Goal: Task Accomplishment & Management: Complete application form

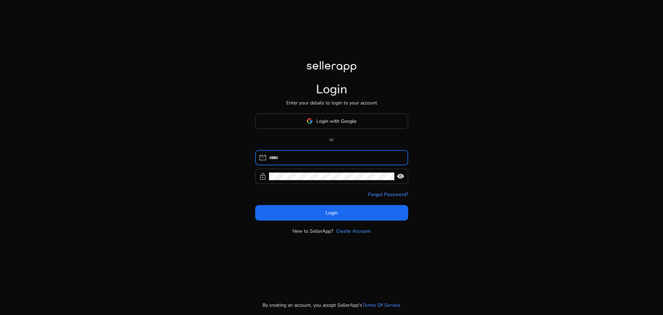
click at [281, 155] on input at bounding box center [336, 158] width 134 height 8
click at [287, 158] on input at bounding box center [336, 158] width 134 height 8
type input "**********"
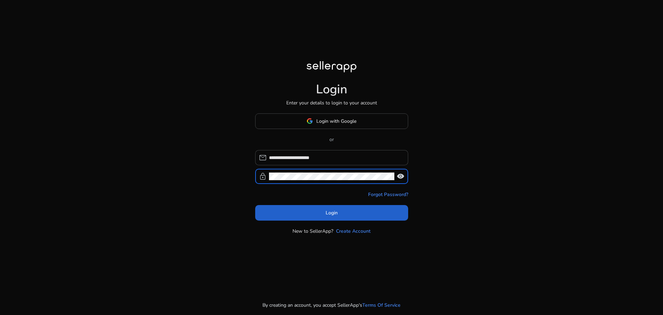
click at [333, 212] on span "Login" at bounding box center [332, 212] width 12 height 7
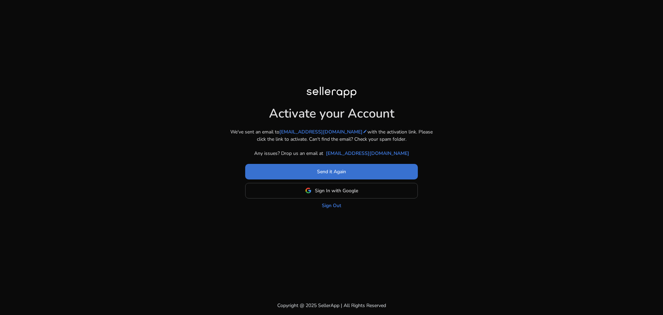
click at [326, 169] on span "Send it Again" at bounding box center [331, 171] width 29 height 7
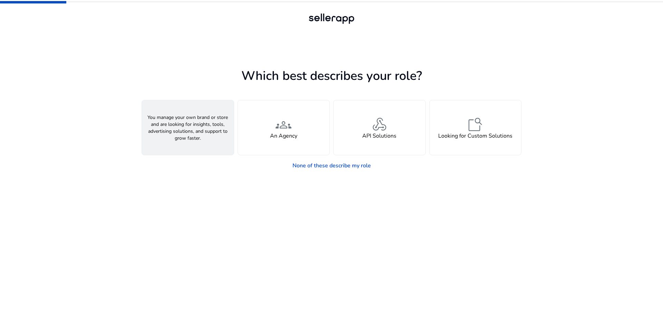
click at [189, 138] on h4 "A Seller" at bounding box center [188, 136] width 21 height 7
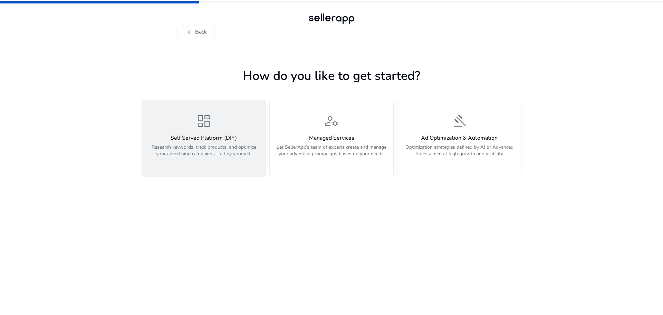
click at [191, 136] on h4 "Self Served Platform (DIY)" at bounding box center [203, 138] width 115 height 7
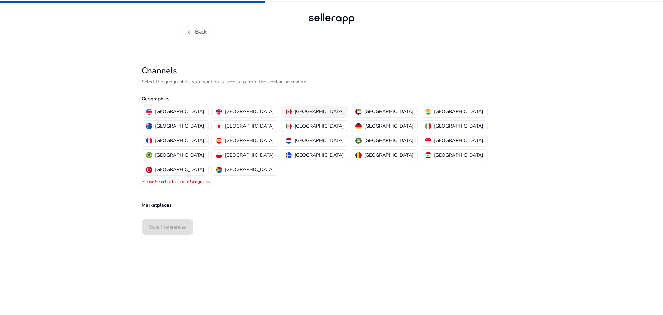
click at [295, 111] on p "[GEOGRAPHIC_DATA]" at bounding box center [319, 111] width 49 height 7
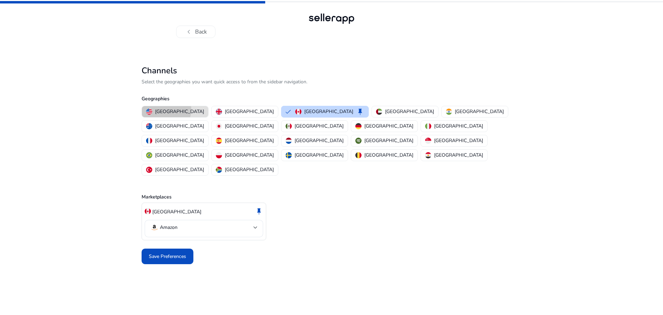
click at [166, 109] on p "[GEOGRAPHIC_DATA]" at bounding box center [179, 111] width 49 height 7
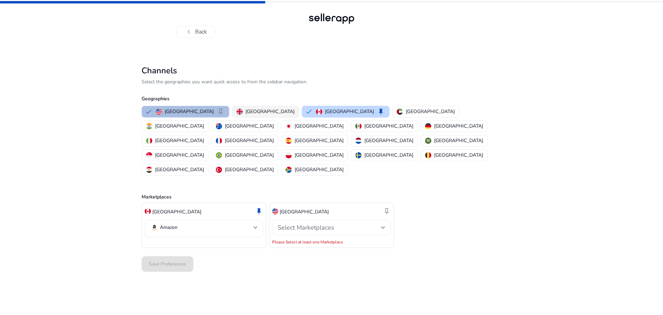
click at [247, 109] on p "[GEOGRAPHIC_DATA]" at bounding box center [270, 111] width 49 height 7
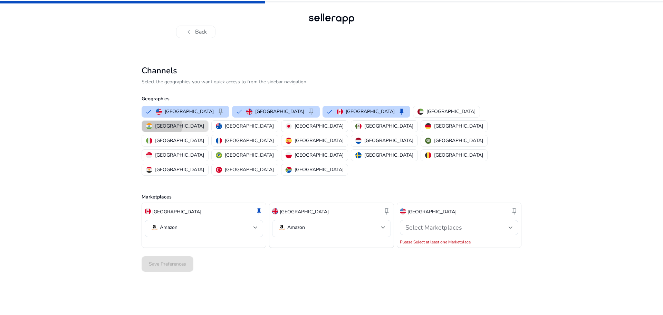
click at [204, 122] on p "[GEOGRAPHIC_DATA]" at bounding box center [179, 125] width 49 height 7
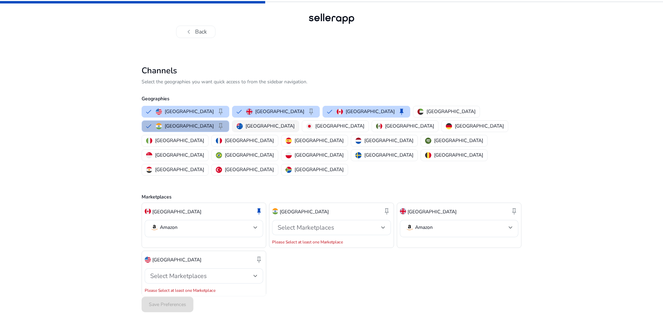
click at [295, 122] on p "[GEOGRAPHIC_DATA]" at bounding box center [270, 125] width 49 height 7
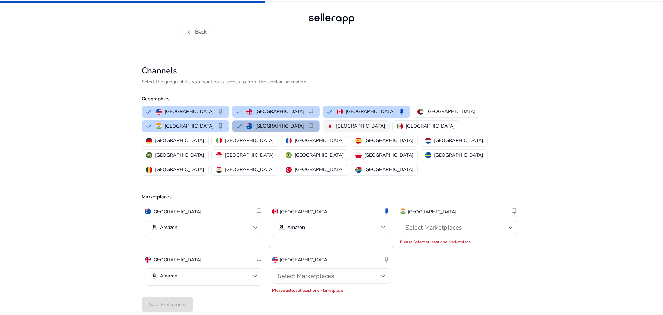
click at [336, 125] on p "[GEOGRAPHIC_DATA]" at bounding box center [360, 125] width 49 height 7
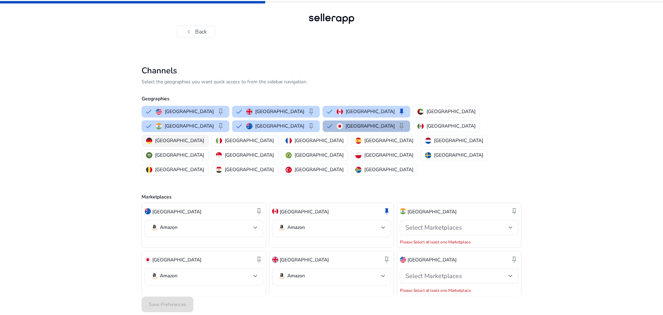
click at [204, 137] on p "[GEOGRAPHIC_DATA]" at bounding box center [179, 140] width 49 height 7
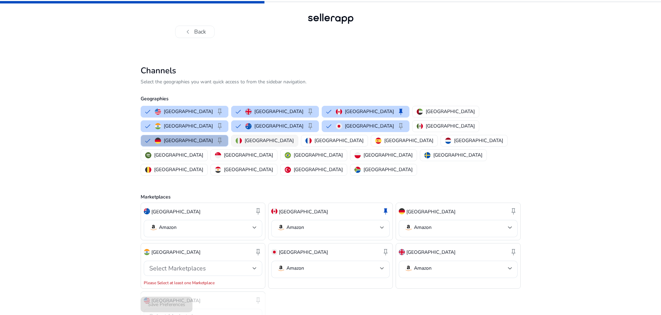
click at [294, 137] on p "[GEOGRAPHIC_DATA]" at bounding box center [269, 140] width 49 height 7
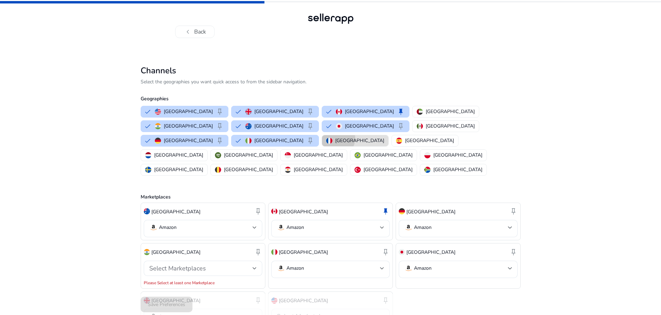
click at [384, 137] on p "[GEOGRAPHIC_DATA]" at bounding box center [359, 140] width 49 height 7
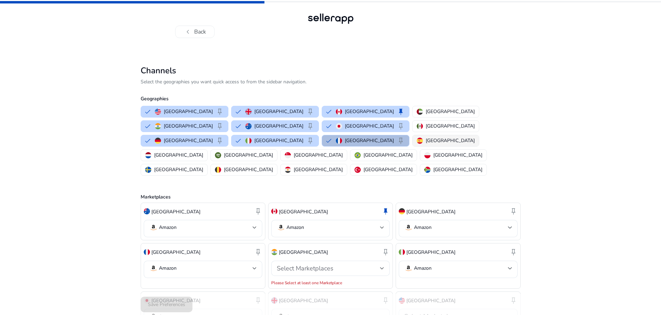
click at [475, 137] on p "[GEOGRAPHIC_DATA]" at bounding box center [450, 140] width 49 height 7
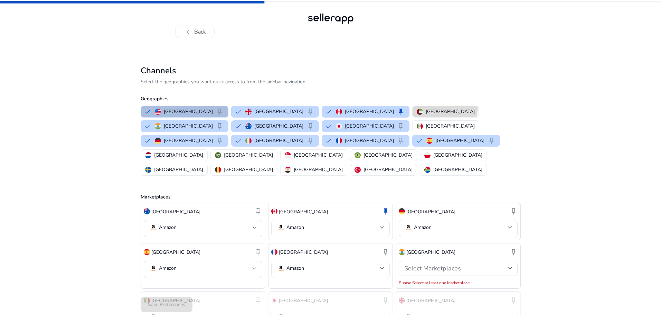
click at [412, 106] on mat-chip-option "[GEOGRAPHIC_DATA]" at bounding box center [445, 112] width 67 height 12
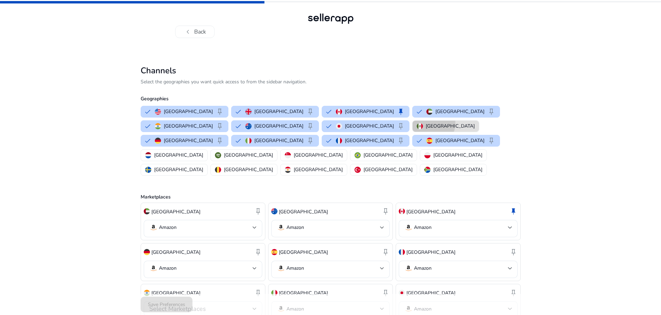
click at [426, 123] on p "[GEOGRAPHIC_DATA]" at bounding box center [450, 125] width 49 height 7
click at [363, 166] on p "[GEOGRAPHIC_DATA]" at bounding box center [387, 169] width 49 height 7
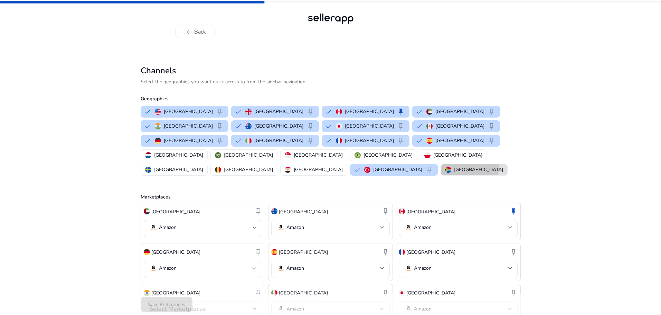
click at [454, 166] on p "[GEOGRAPHIC_DATA]" at bounding box center [478, 169] width 49 height 7
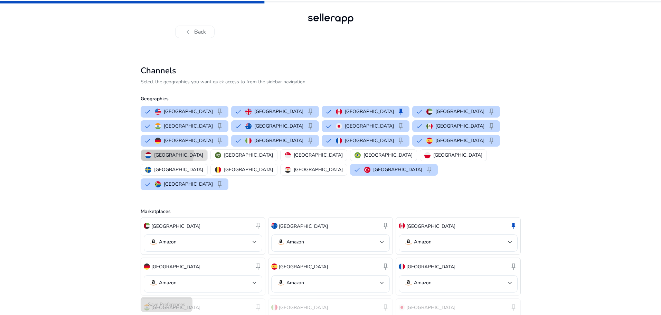
click at [203, 151] on p "[GEOGRAPHIC_DATA]" at bounding box center [178, 154] width 49 height 7
click at [294, 151] on p "[GEOGRAPHIC_DATA]" at bounding box center [269, 154] width 49 height 7
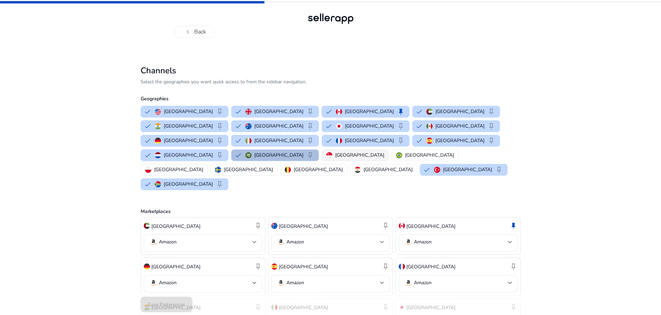
click at [363, 151] on p "[GEOGRAPHIC_DATA]" at bounding box center [359, 154] width 49 height 7
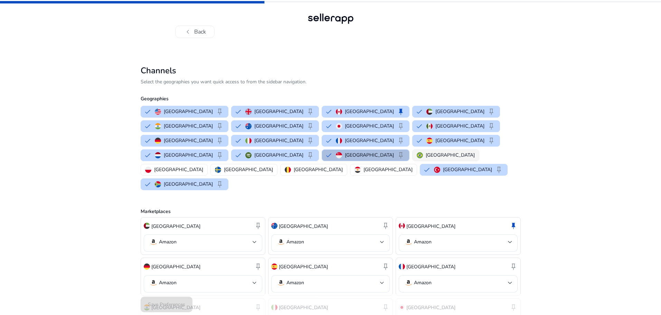
click at [426, 151] on p "[GEOGRAPHIC_DATA]" at bounding box center [450, 154] width 49 height 7
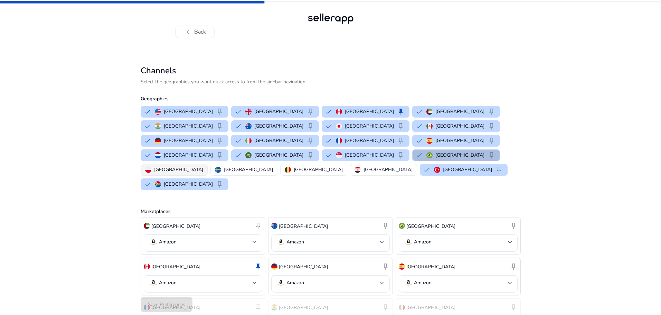
click at [203, 166] on p "[GEOGRAPHIC_DATA]" at bounding box center [178, 169] width 49 height 7
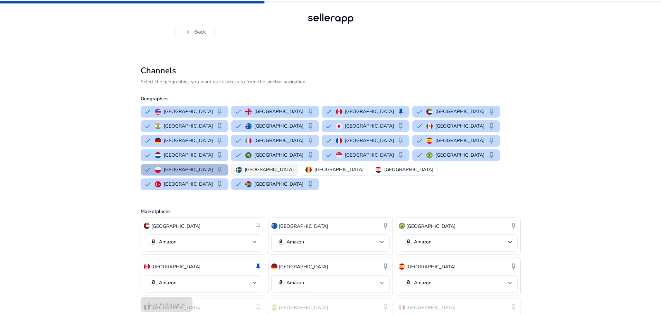
click at [245, 166] on p "[GEOGRAPHIC_DATA]" at bounding box center [269, 169] width 49 height 7
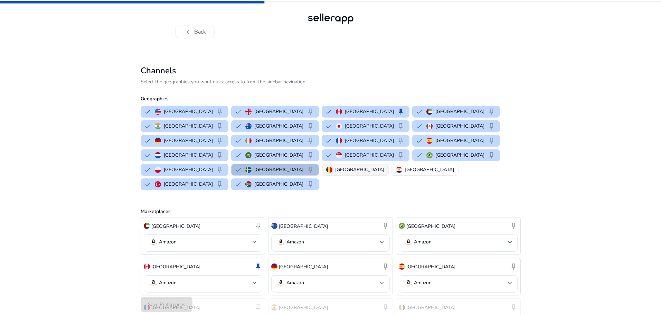
drag, startPoint x: 218, startPoint y: 153, endPoint x: 221, endPoint y: 151, distance: 3.7
click at [335, 166] on p "[GEOGRAPHIC_DATA]" at bounding box center [359, 169] width 49 height 7
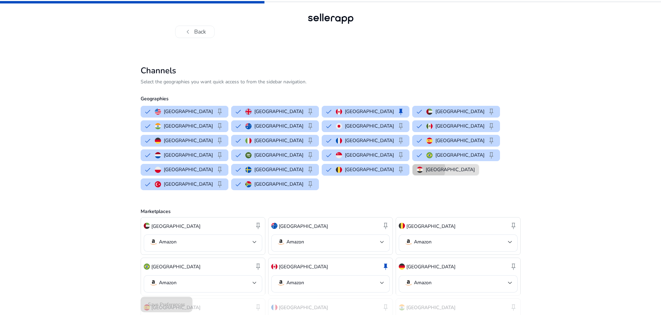
click at [426, 166] on p "[GEOGRAPHIC_DATA]" at bounding box center [450, 169] width 49 height 7
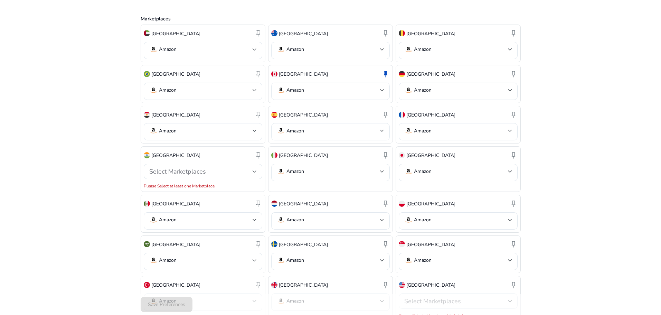
scroll to position [237, 0]
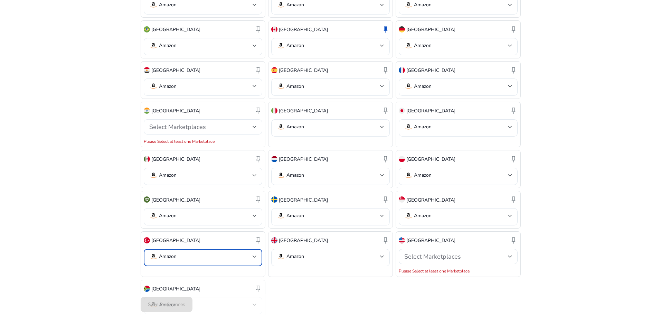
click at [169, 253] on p "Amazon" at bounding box center [168, 256] width 18 height 6
click at [303, 226] on div at bounding box center [330, 157] width 661 height 315
click at [309, 252] on mat-select-trigger "Amazon" at bounding box center [328, 256] width 103 height 8
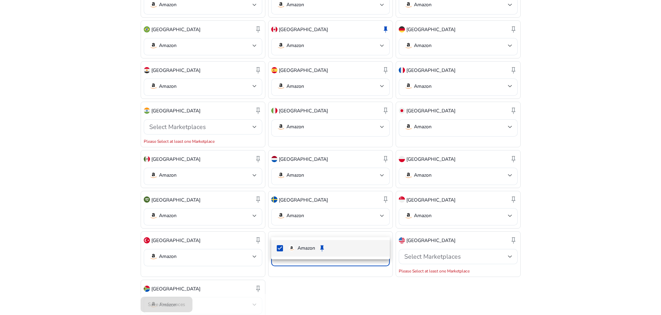
click at [305, 249] on p "Amazon" at bounding box center [306, 248] width 18 height 8
click at [305, 248] on p "Amazon" at bounding box center [306, 248] width 18 height 8
